Goal: Go to known website: Go to known website

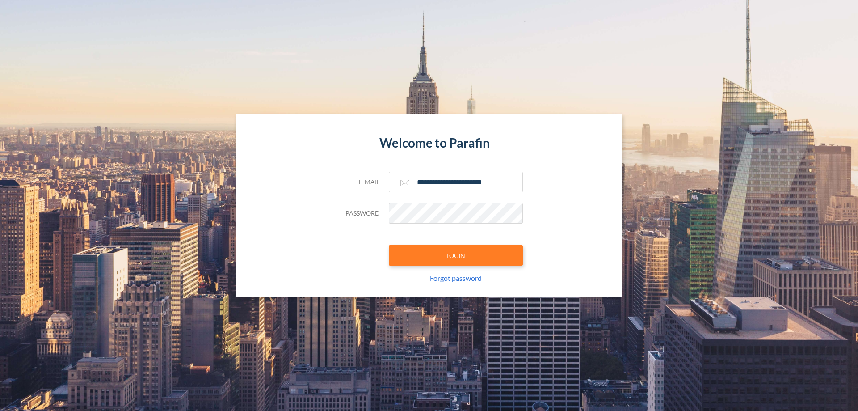
type input "**********"
click at [456, 255] on button "LOGIN" at bounding box center [456, 255] width 134 height 21
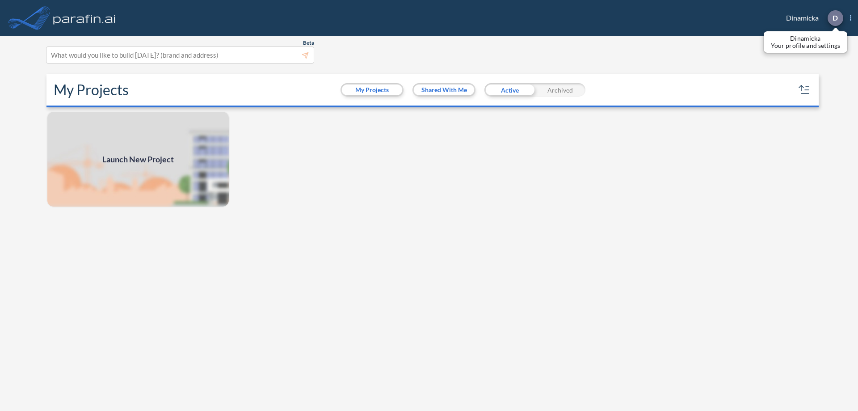
click at [835, 18] on p "D" at bounding box center [835, 18] width 5 height 8
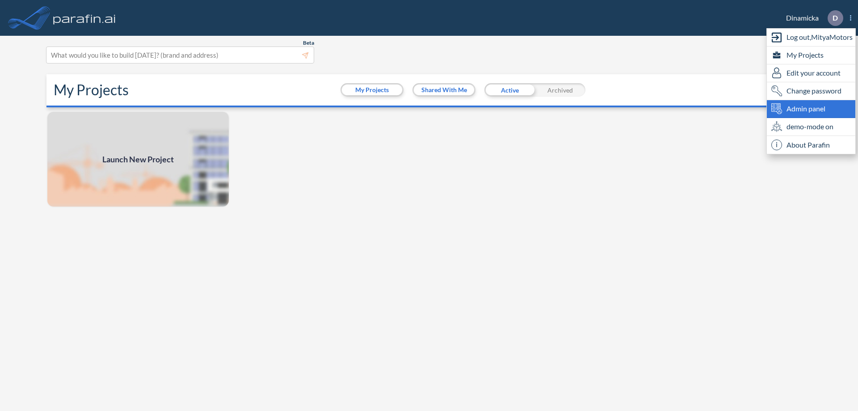
click at [811, 109] on span "Admin panel" at bounding box center [806, 108] width 39 height 11
